Goal: Information Seeking & Learning: Check status

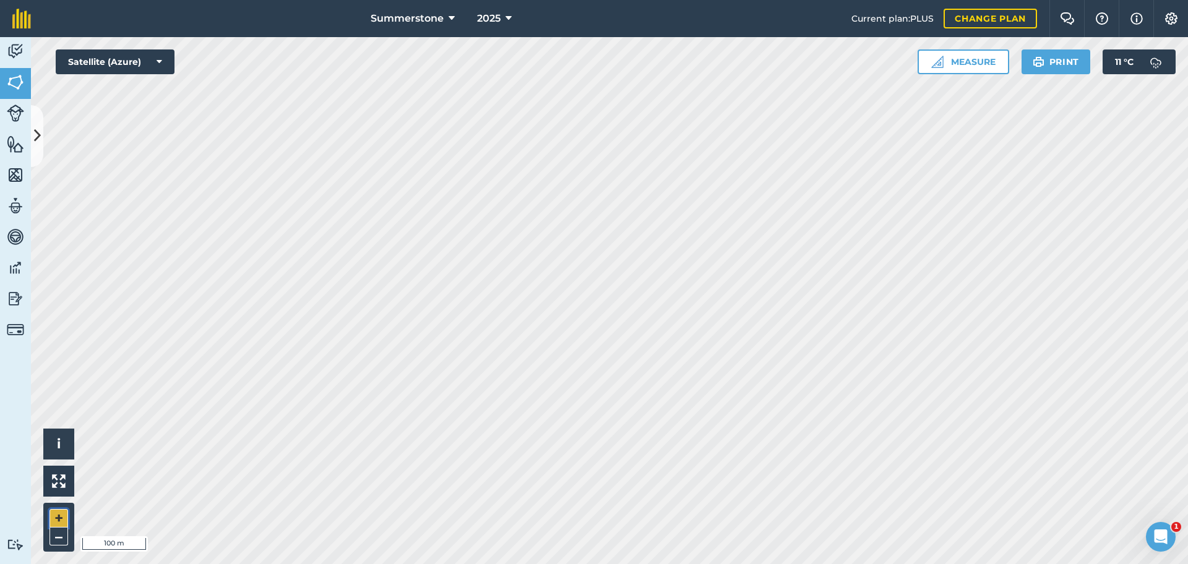
click at [59, 515] on button "+" at bounding box center [58, 518] width 19 height 19
click at [57, 514] on button "+" at bounding box center [58, 518] width 19 height 19
click at [56, 518] on button "+" at bounding box center [58, 518] width 19 height 19
click at [58, 536] on button "–" at bounding box center [58, 537] width 19 height 18
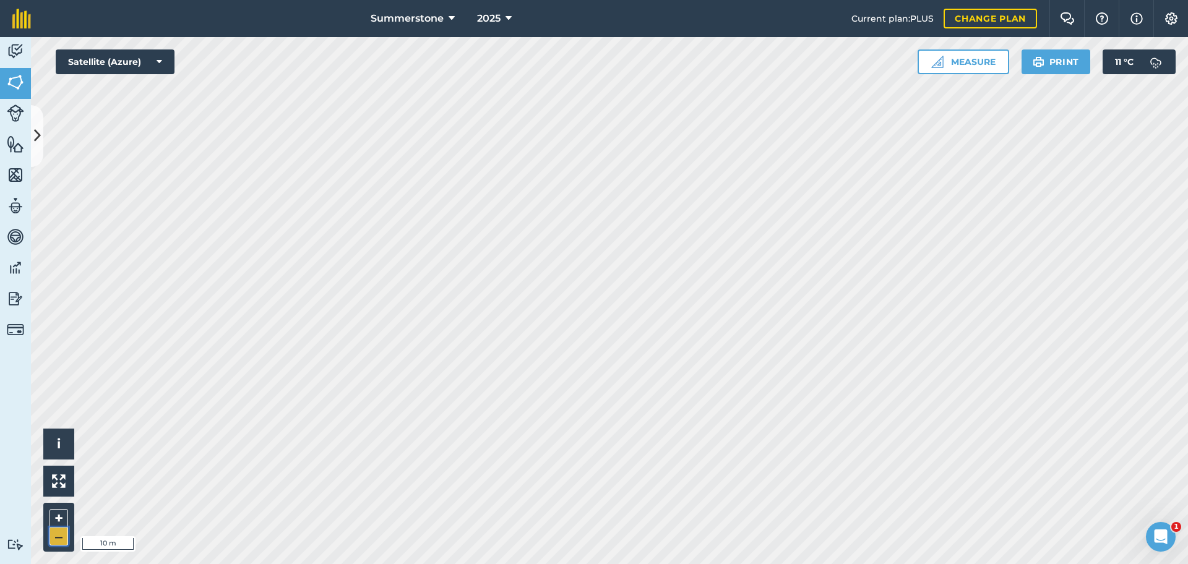
click at [58, 536] on button "–" at bounding box center [58, 537] width 19 height 18
click at [59, 539] on button "–" at bounding box center [58, 537] width 19 height 18
click at [61, 535] on button "–" at bounding box center [58, 537] width 19 height 18
click at [38, 132] on icon at bounding box center [37, 136] width 7 height 22
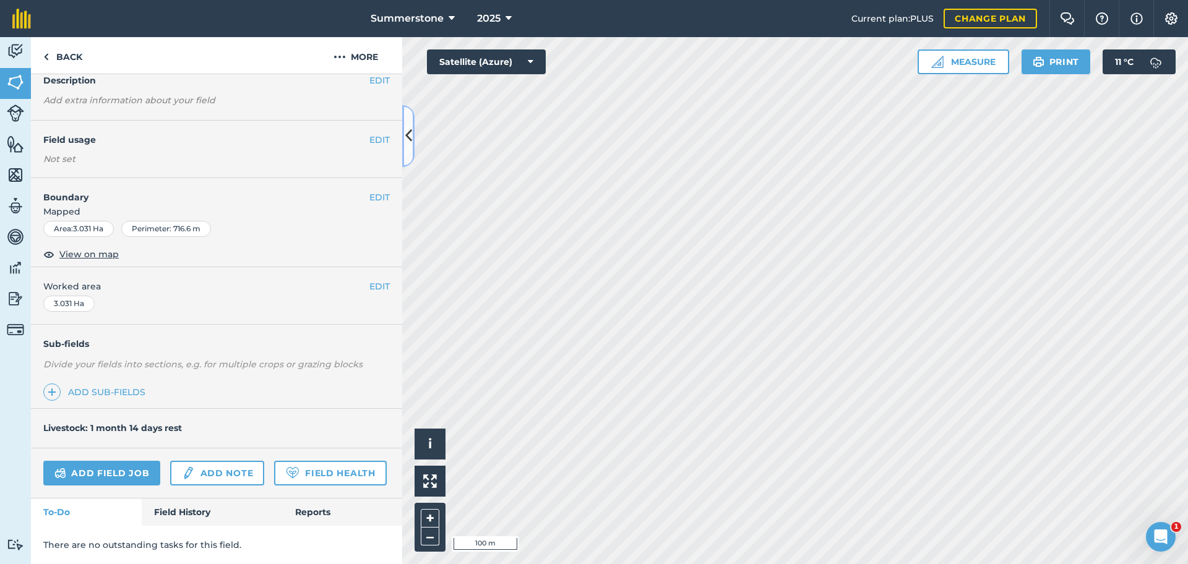
scroll to position [90, 0]
click at [189, 515] on link "Field History" at bounding box center [212, 512] width 140 height 27
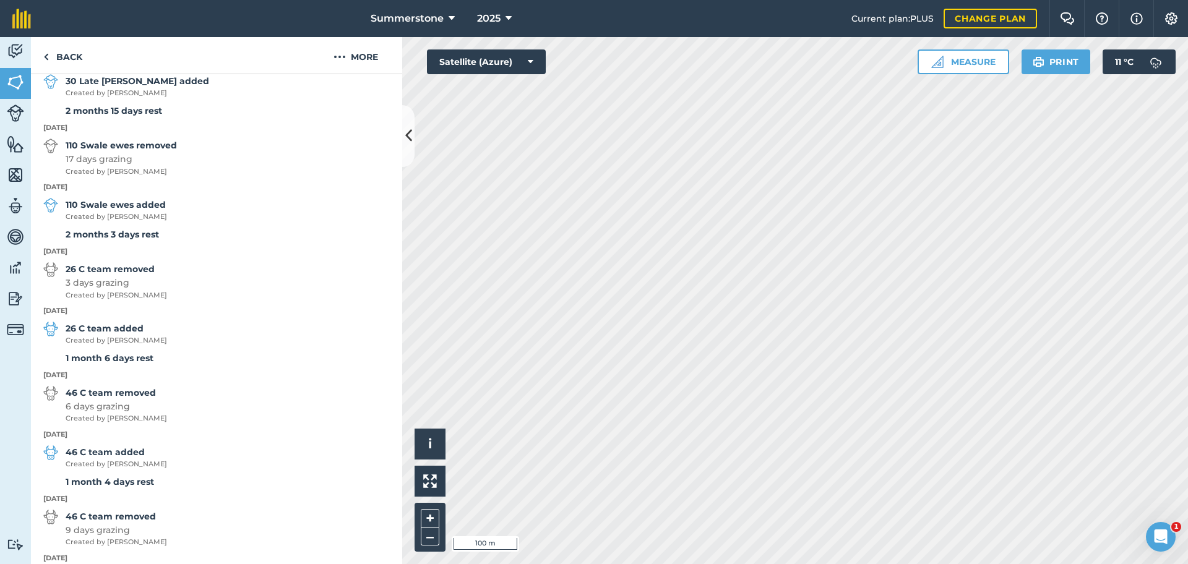
scroll to position [1106, 0]
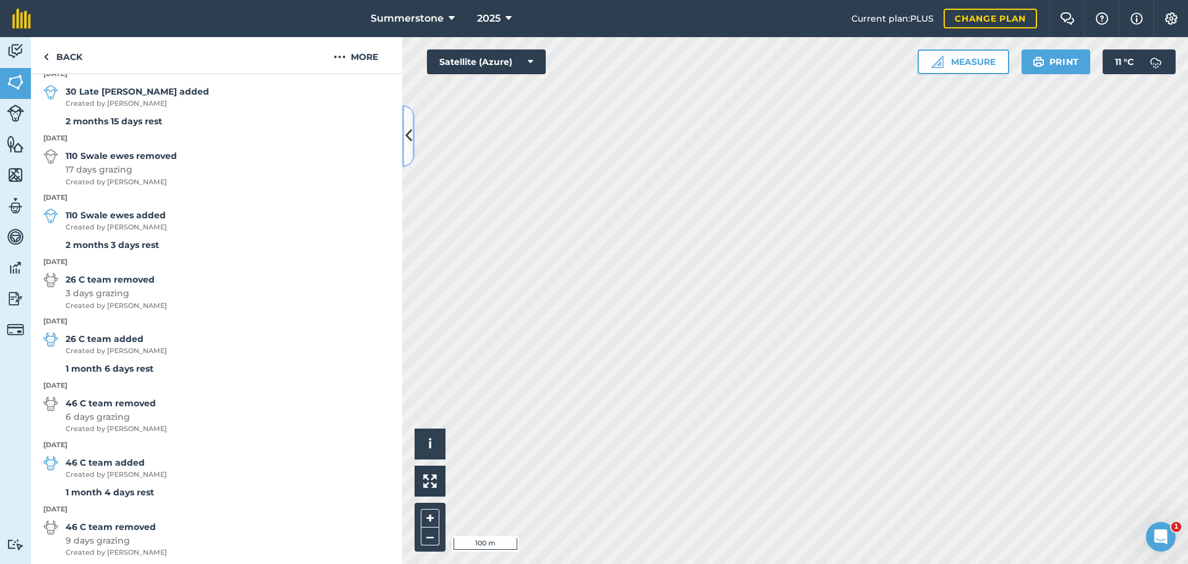
click at [410, 135] on icon at bounding box center [408, 136] width 7 height 22
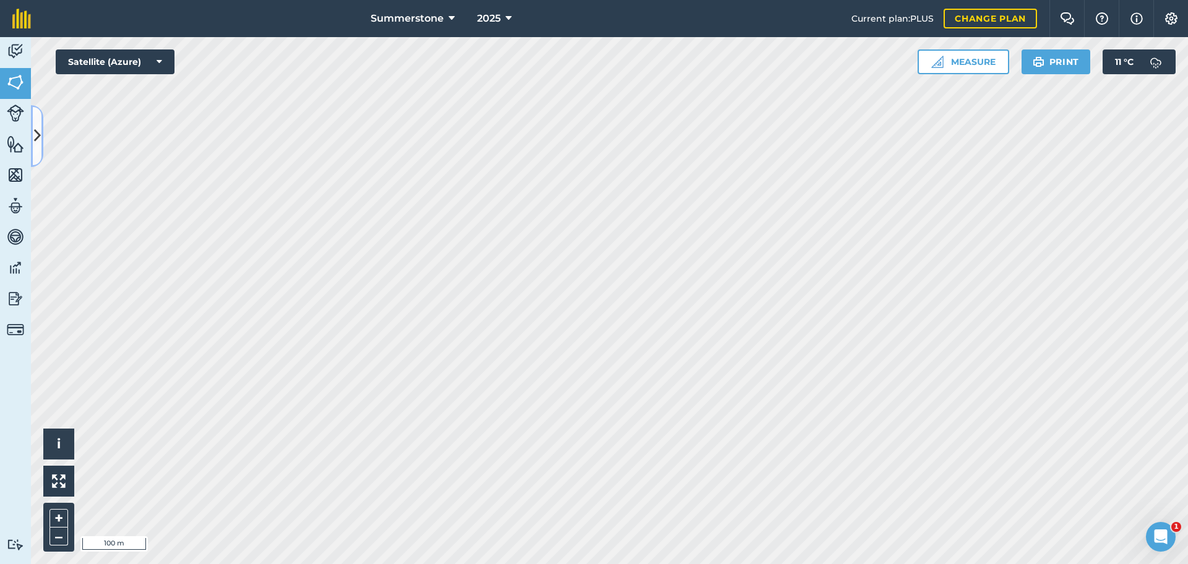
click at [36, 138] on icon at bounding box center [37, 136] width 7 height 22
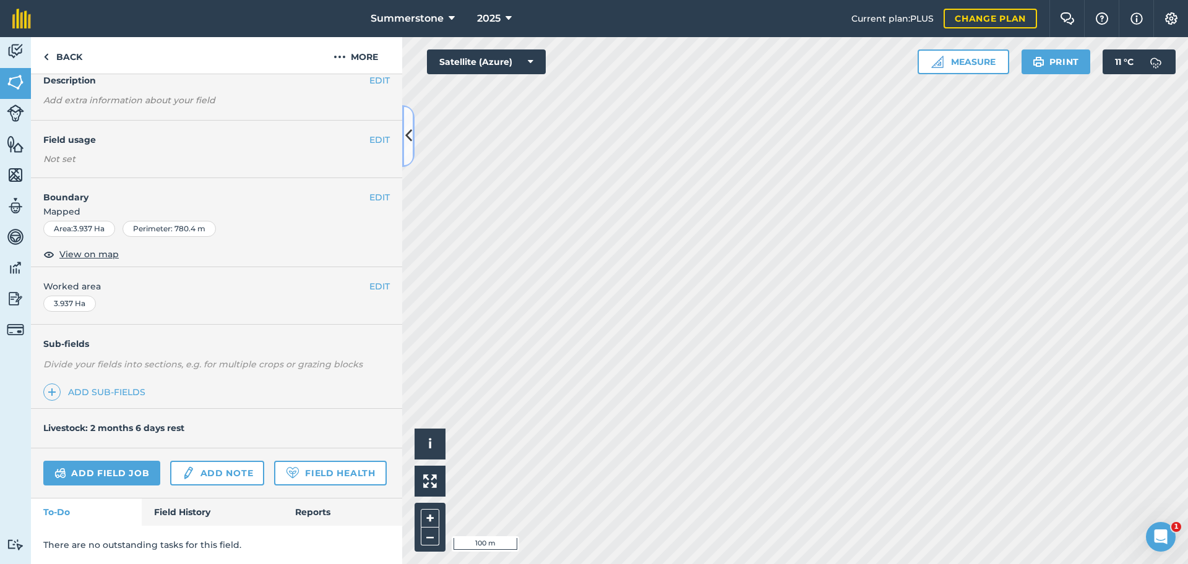
scroll to position [90, 0]
click at [183, 515] on link "Field History" at bounding box center [212, 512] width 140 height 27
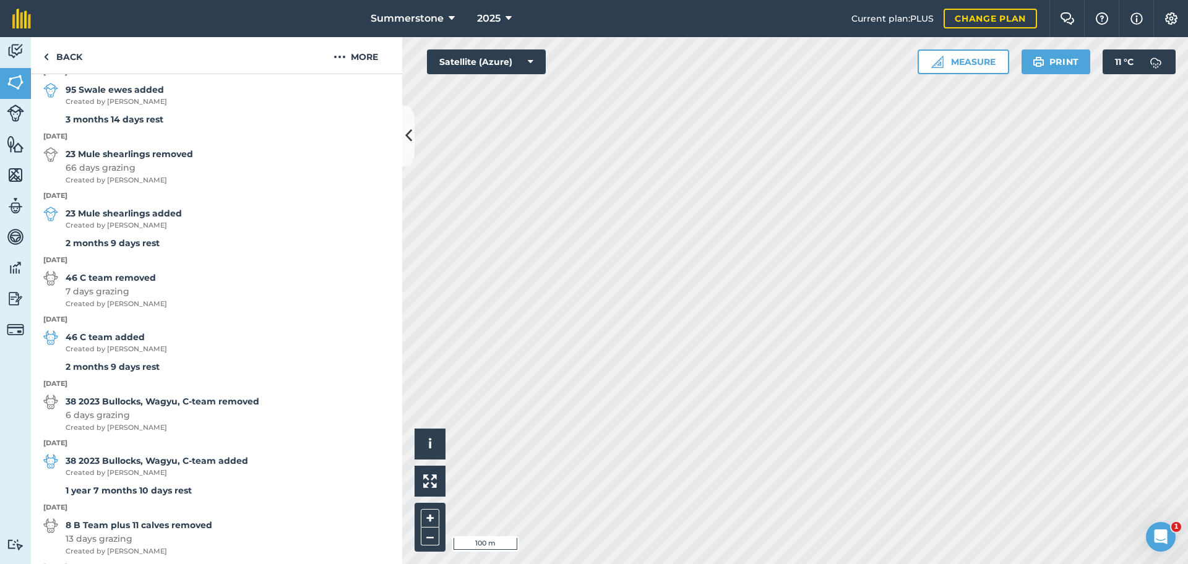
scroll to position [830, 0]
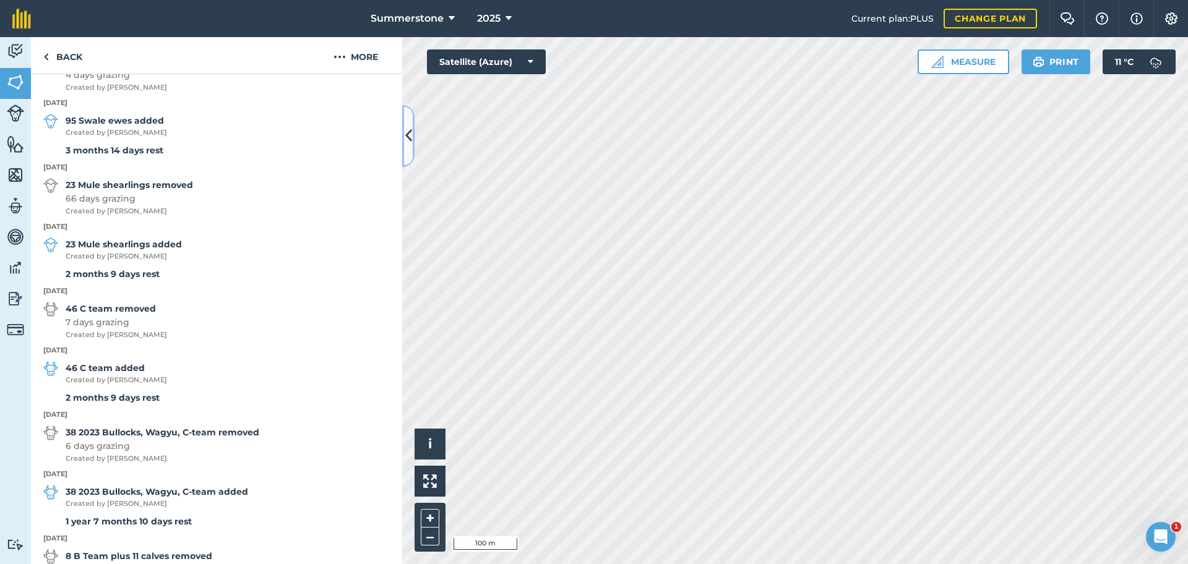
click at [408, 136] on icon at bounding box center [408, 136] width 7 height 22
